Goal: Navigation & Orientation: Find specific page/section

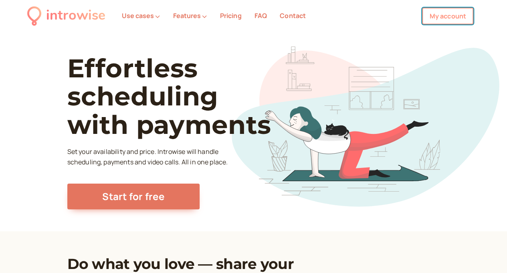
click at [431, 19] on link "My account" at bounding box center [447, 16] width 51 height 17
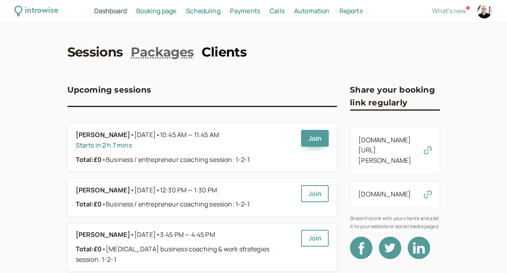
click at [201, 53] on link "Clients" at bounding box center [223, 52] width 45 height 18
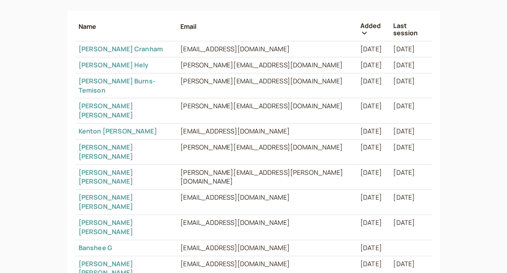
scroll to position [107, 0]
